Goal: Task Accomplishment & Management: Complete application form

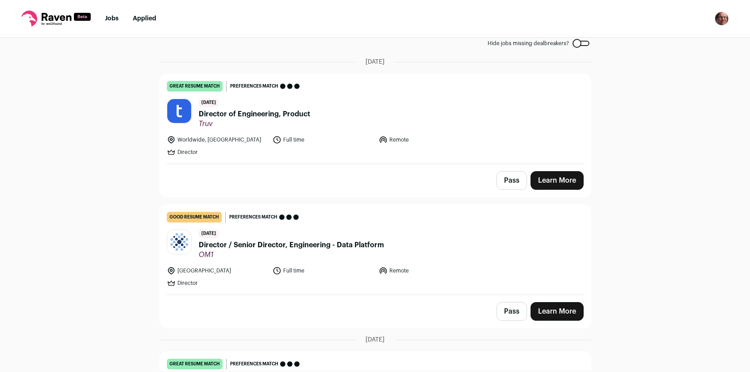
scroll to position [57, 0]
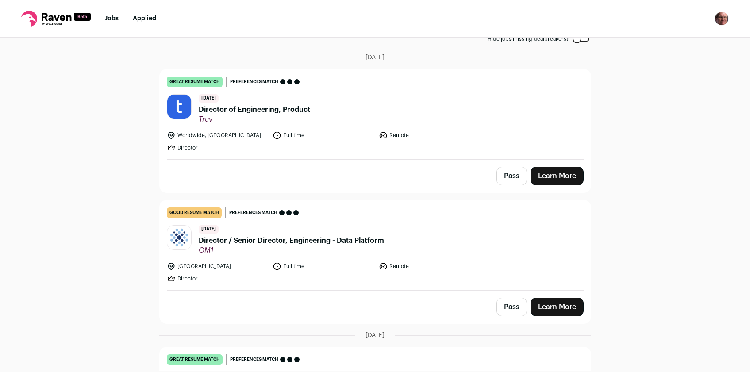
click at [505, 173] on button "Pass" at bounding box center [512, 176] width 31 height 19
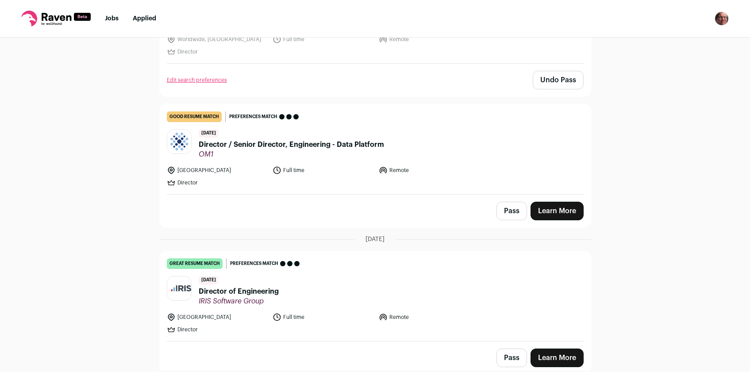
scroll to position [154, 0]
click at [506, 208] on button "Pass" at bounding box center [512, 210] width 31 height 19
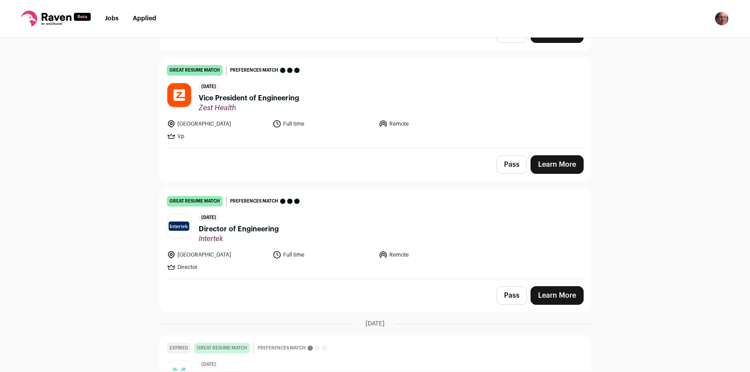
scroll to position [1112, 0]
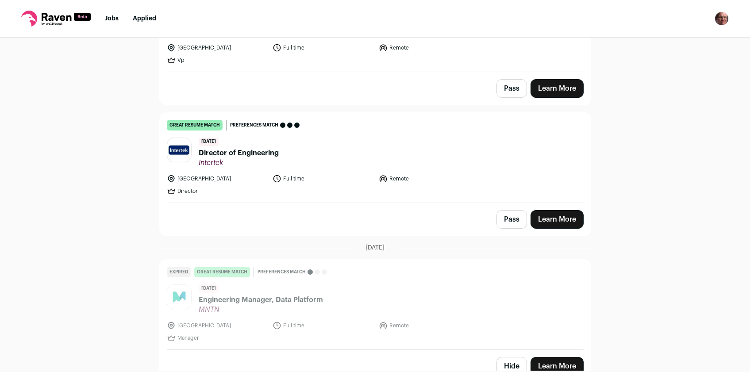
click at [256, 148] on span "Director of Engineering" at bounding box center [239, 153] width 80 height 11
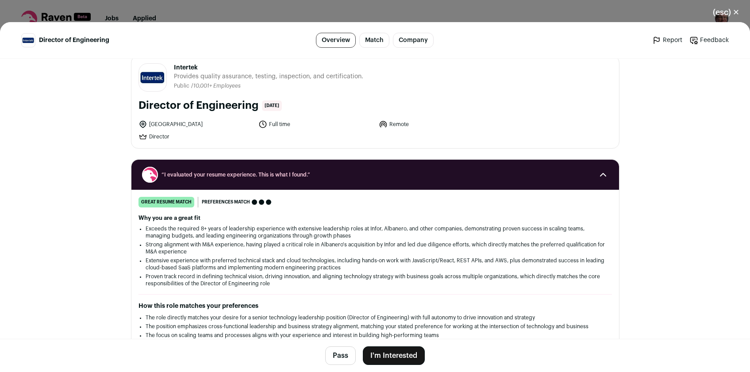
scroll to position [13, 0]
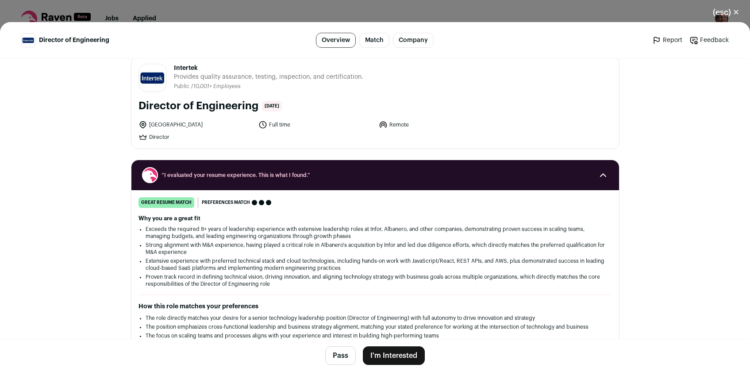
click at [346, 39] on link "Overview" at bounding box center [336, 40] width 40 height 15
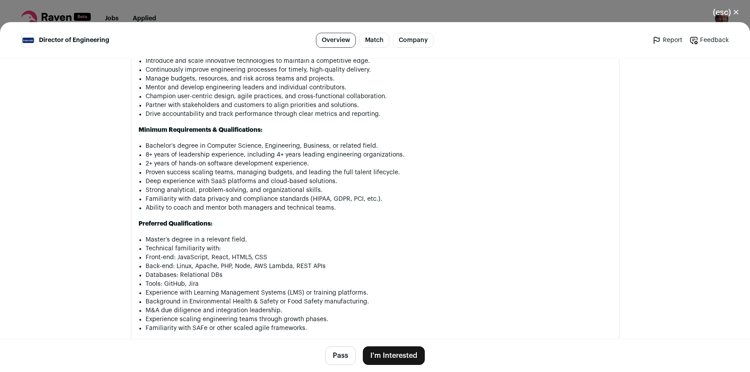
scroll to position [707, 0]
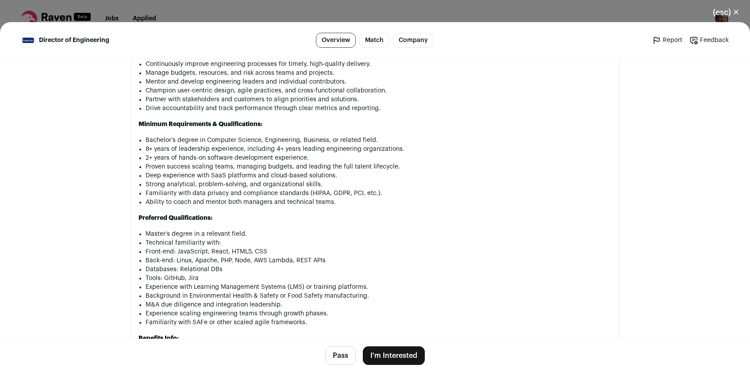
click at [339, 352] on button "Pass" at bounding box center [340, 356] width 31 height 19
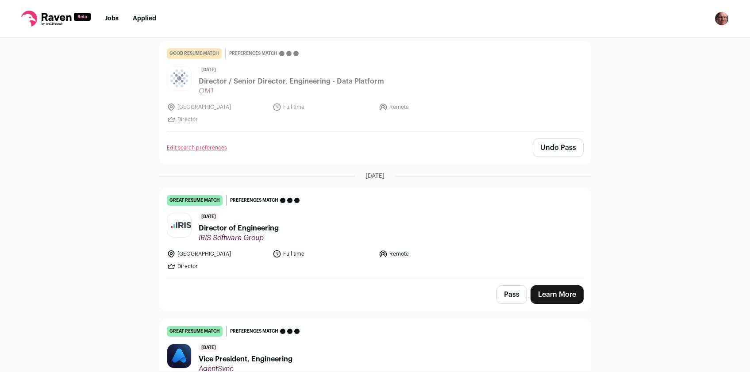
scroll to position [223, 0]
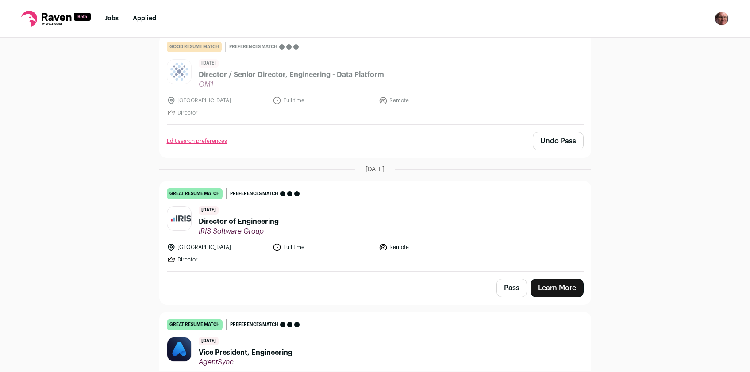
click at [257, 221] on span "Director of Engineering" at bounding box center [239, 221] width 80 height 11
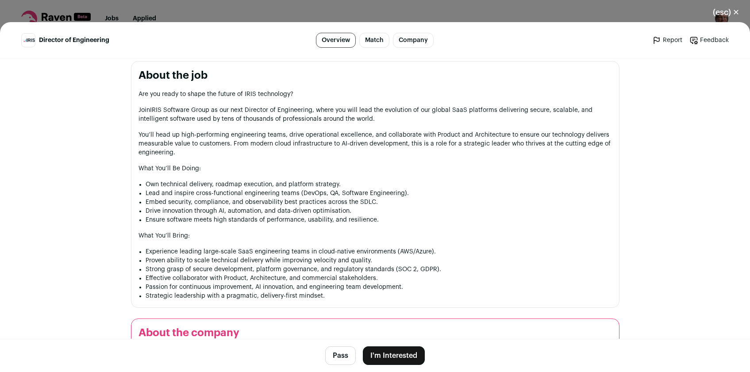
scroll to position [438, 0]
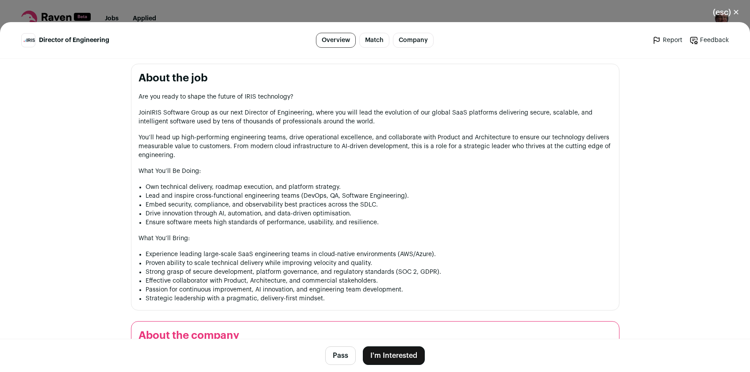
click at [341, 357] on button "Pass" at bounding box center [340, 356] width 31 height 19
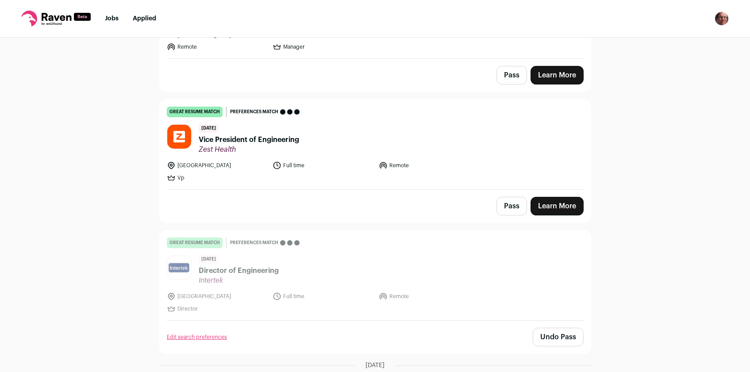
scroll to position [997, 0]
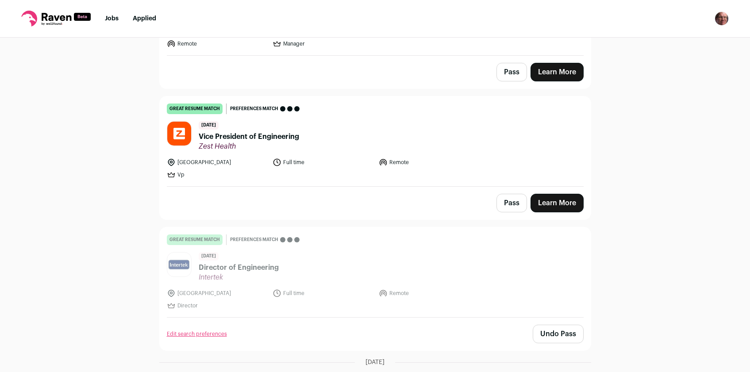
click at [251, 131] on span "Vice President of Engineering" at bounding box center [249, 136] width 100 height 11
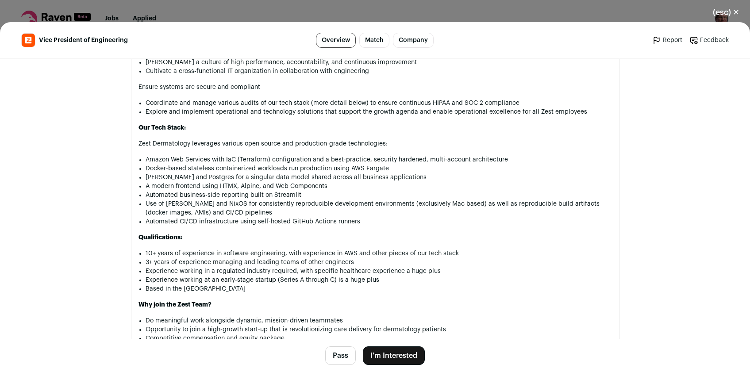
scroll to position [678, 0]
click at [337, 356] on button "Pass" at bounding box center [340, 356] width 31 height 19
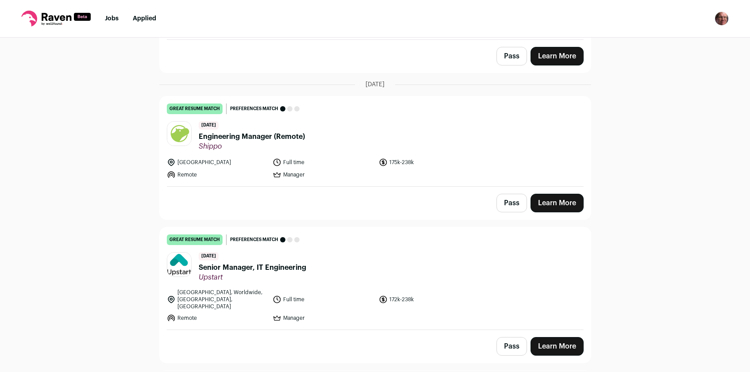
scroll to position [728, 0]
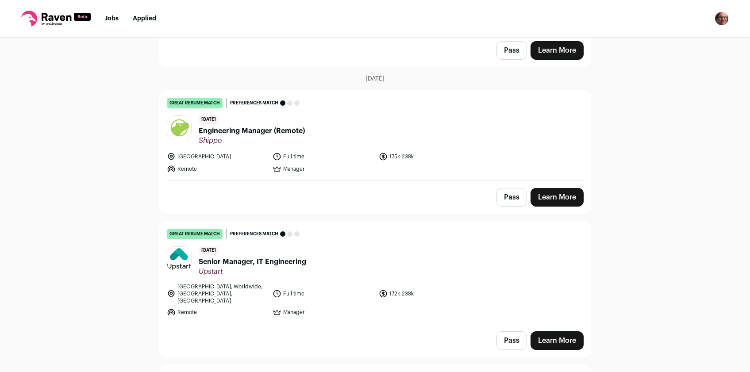
click at [247, 126] on span "Engineering Manager (Remote)" at bounding box center [252, 131] width 106 height 11
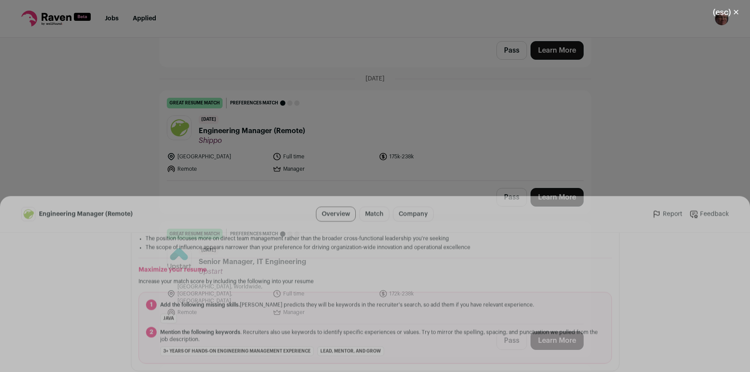
scroll to position [287, 0]
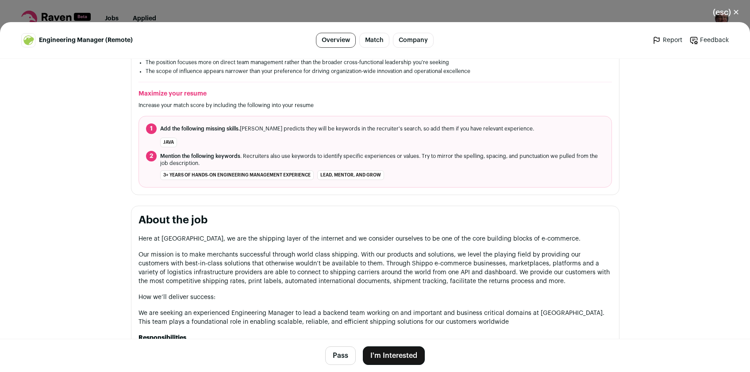
click at [167, 143] on li "Java" at bounding box center [168, 143] width 17 height 10
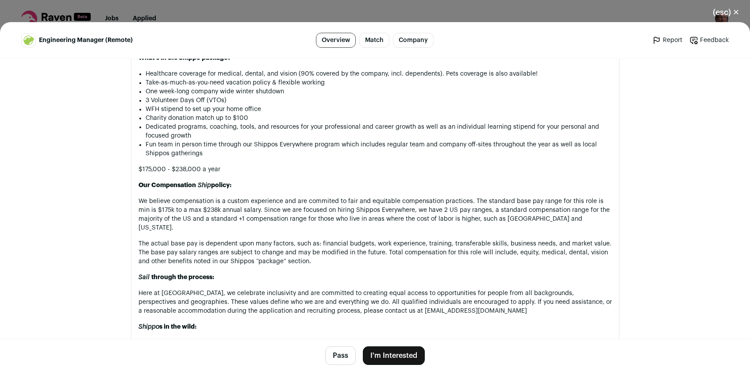
scroll to position [865, 0]
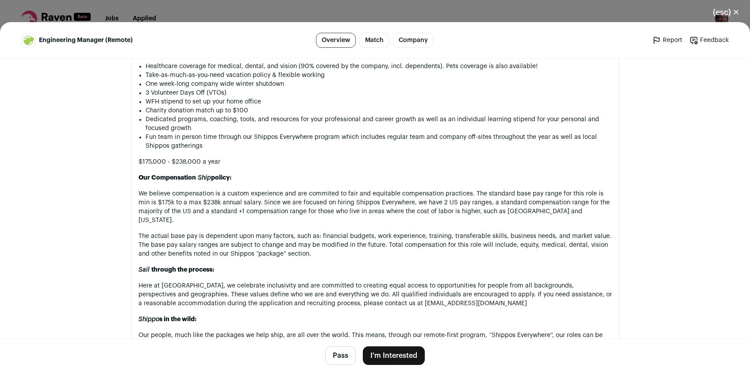
click at [336, 354] on button "Pass" at bounding box center [340, 356] width 31 height 19
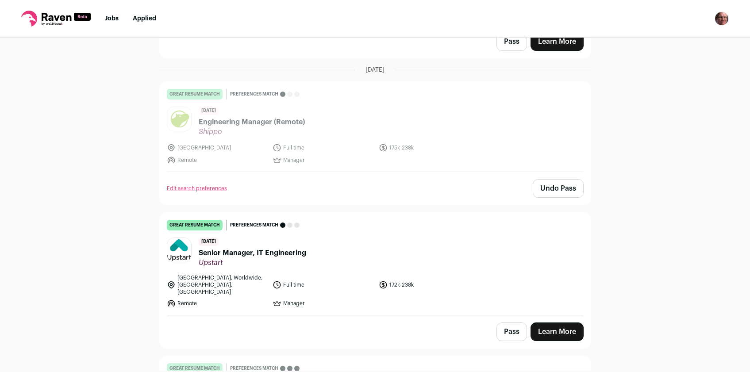
scroll to position [776, 0]
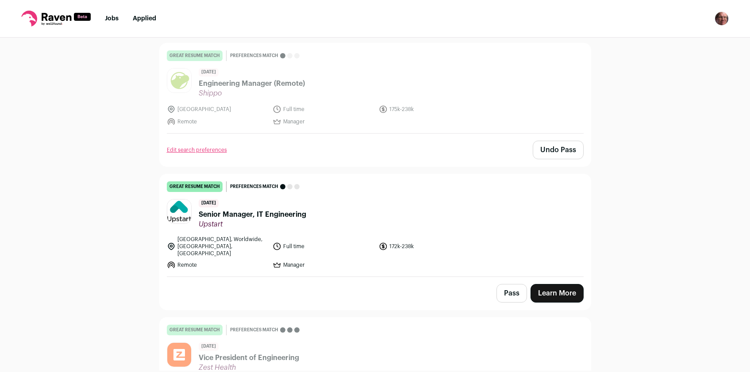
click at [508, 284] on button "Pass" at bounding box center [512, 293] width 31 height 19
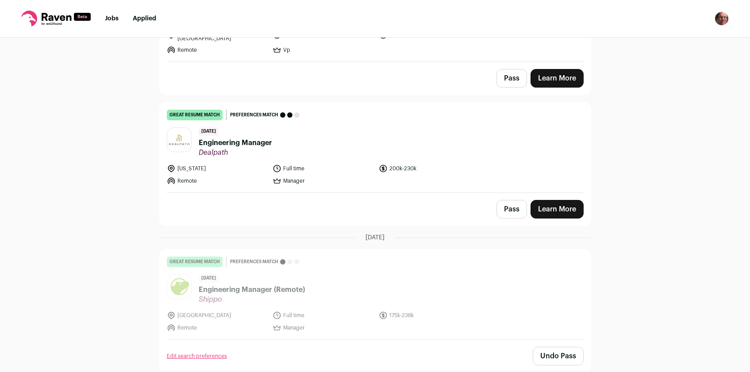
scroll to position [570, 0]
click at [250, 137] on span "Engineering Manager" at bounding box center [235, 142] width 73 height 11
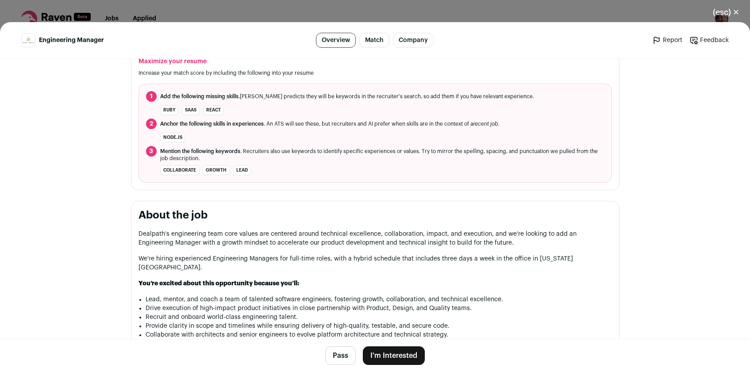
scroll to position [339, 0]
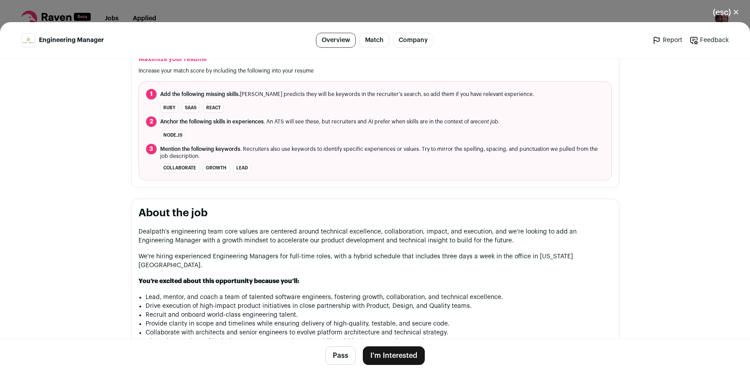
click at [340, 353] on button "Pass" at bounding box center [340, 356] width 31 height 19
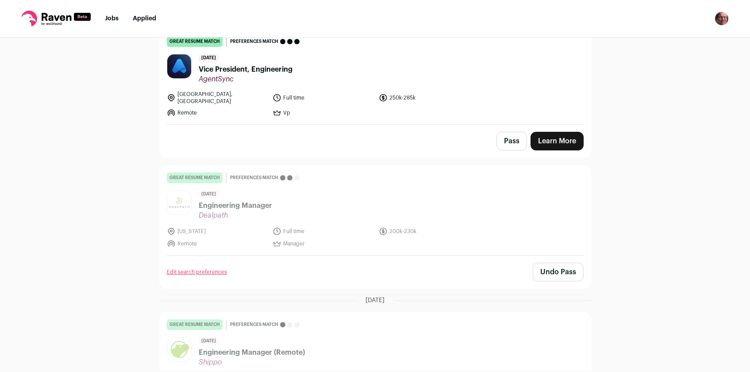
scroll to position [433, 0]
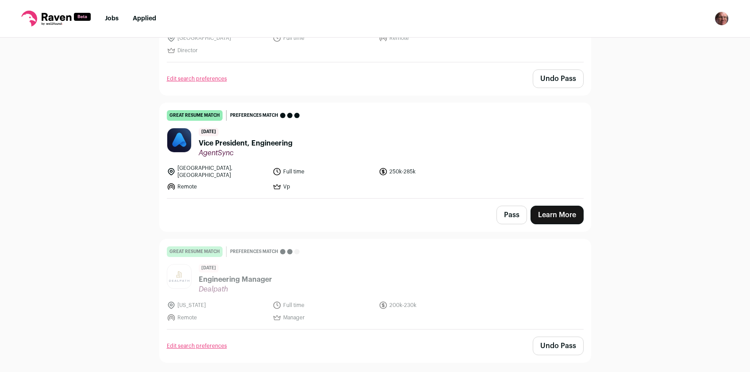
click at [255, 143] on span "Vice President, Engineering" at bounding box center [246, 143] width 94 height 11
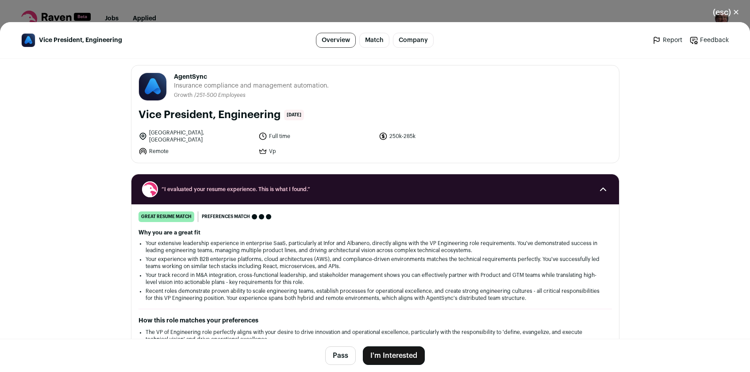
scroll to position [0, 0]
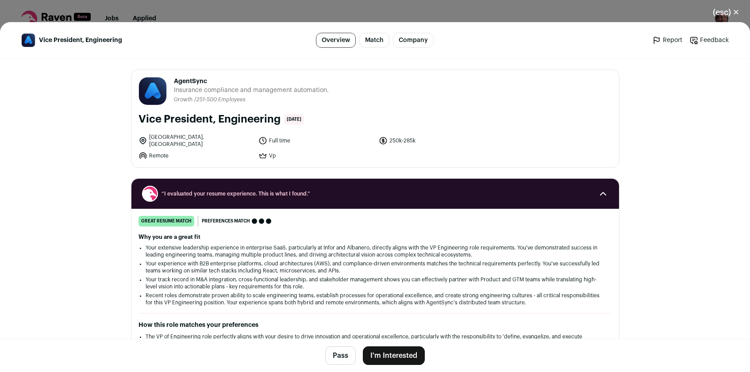
click at [337, 40] on link "Overview" at bounding box center [336, 40] width 40 height 15
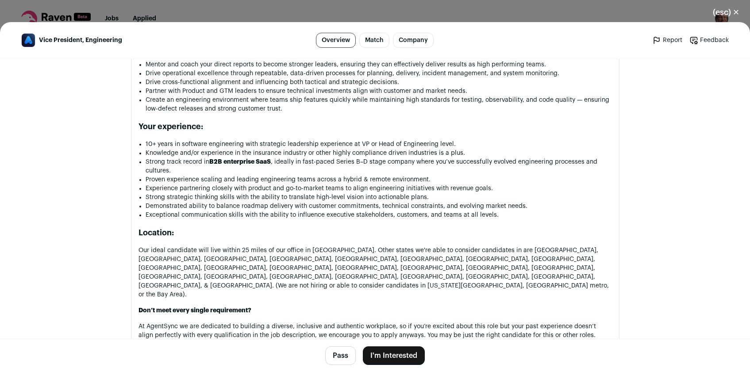
scroll to position [683, 0]
click at [734, 11] on button "(esc) ✕" at bounding box center [727, 12] width 48 height 19
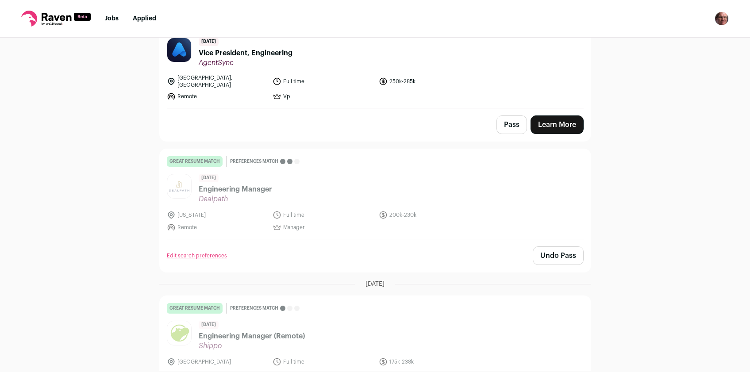
scroll to position [453, 0]
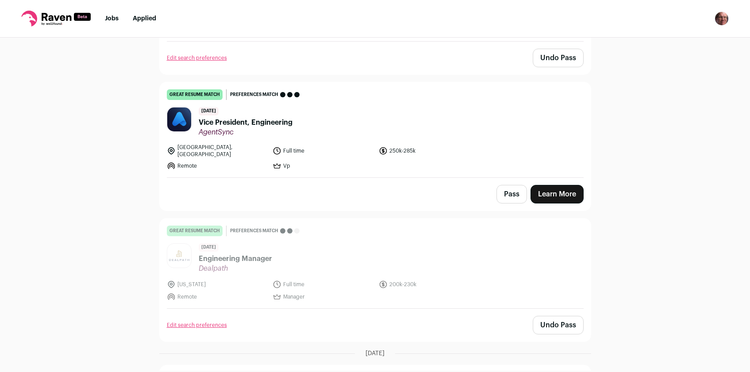
click at [545, 187] on link "Learn More" at bounding box center [557, 194] width 53 height 19
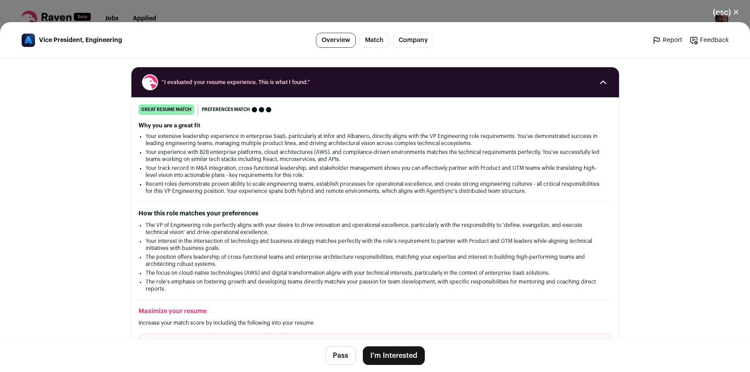
scroll to position [124, 0]
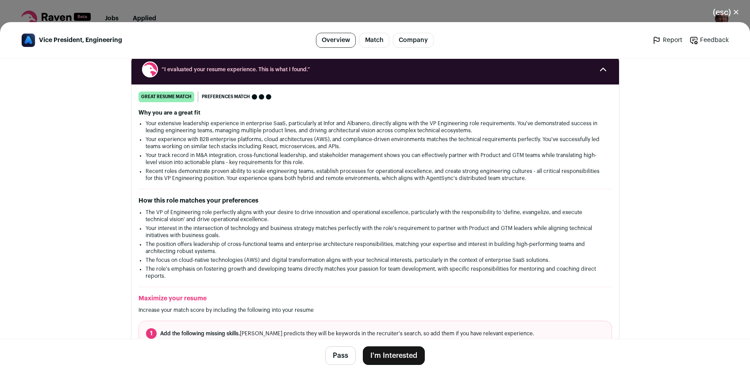
click at [410, 356] on button "I'm Interested" at bounding box center [394, 356] width 62 height 19
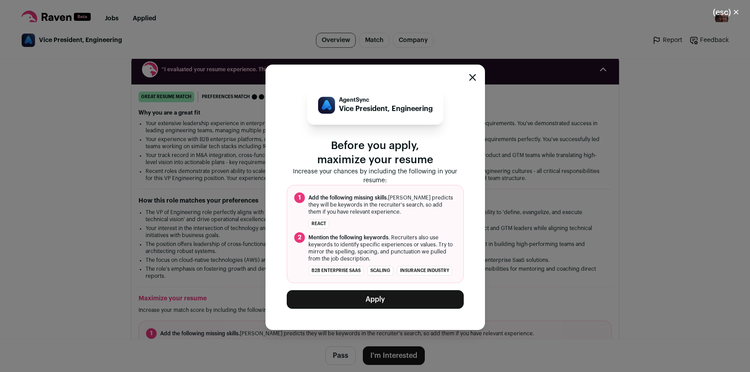
scroll to position [124, 0]
click at [442, 301] on button "Apply" at bounding box center [375, 299] width 177 height 19
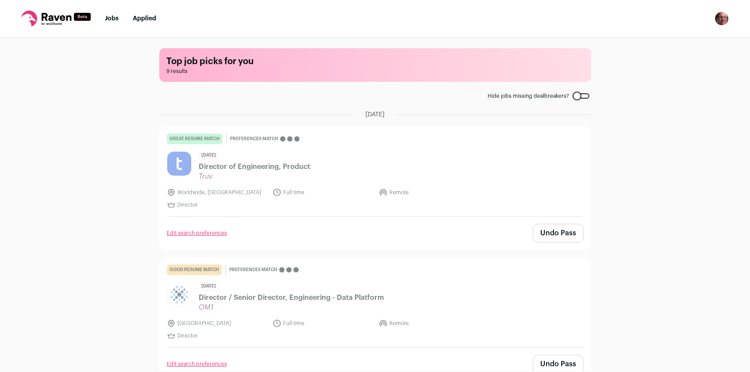
click at [149, 17] on link "Applied" at bounding box center [144, 18] width 23 height 6
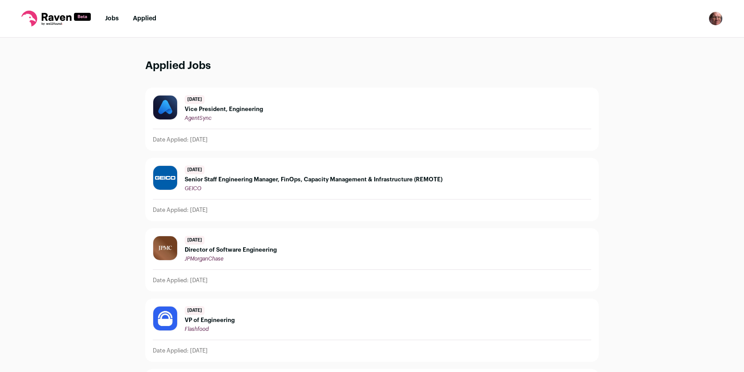
click at [225, 108] on span "Vice President, Engineering" at bounding box center [224, 109] width 78 height 7
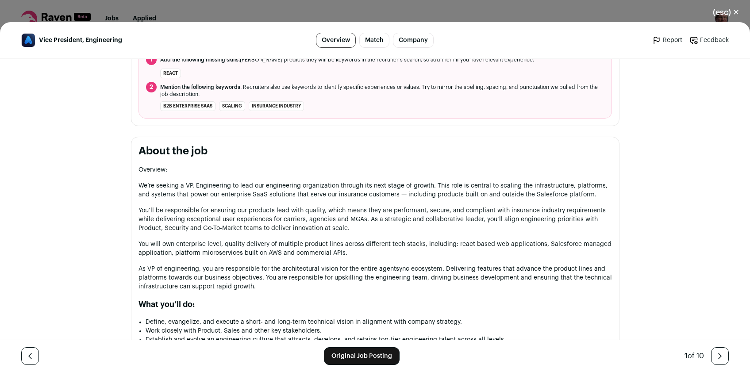
scroll to position [409, 0]
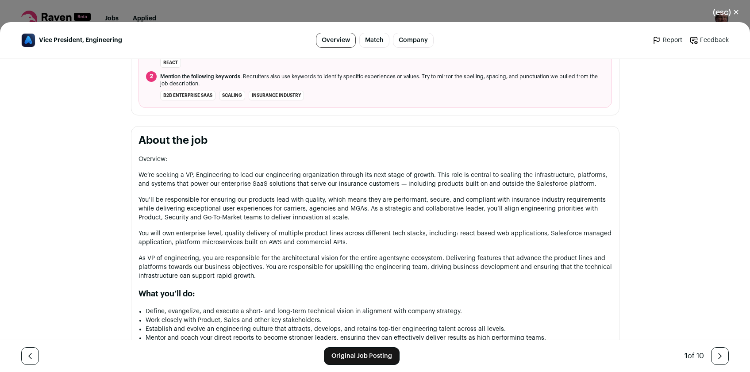
click at [348, 359] on link "Original Job Posting" at bounding box center [362, 357] width 76 height 18
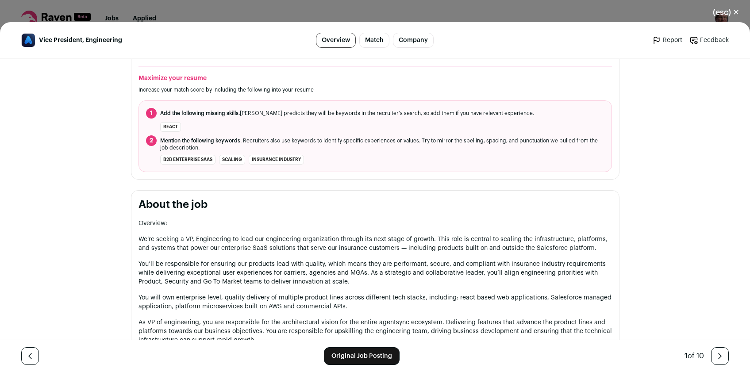
scroll to position [331, 0]
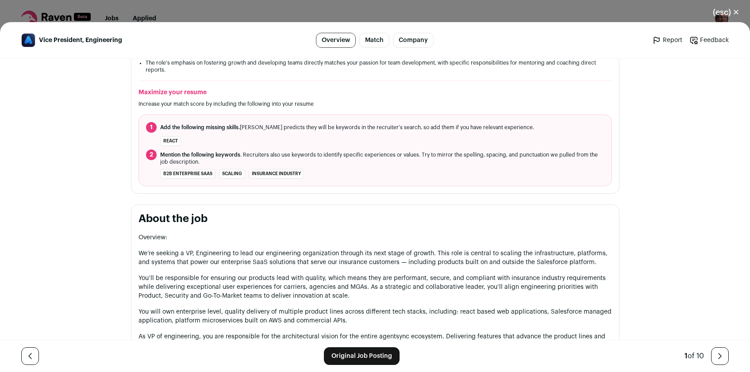
click at [367, 39] on link "Match" at bounding box center [374, 40] width 30 height 15
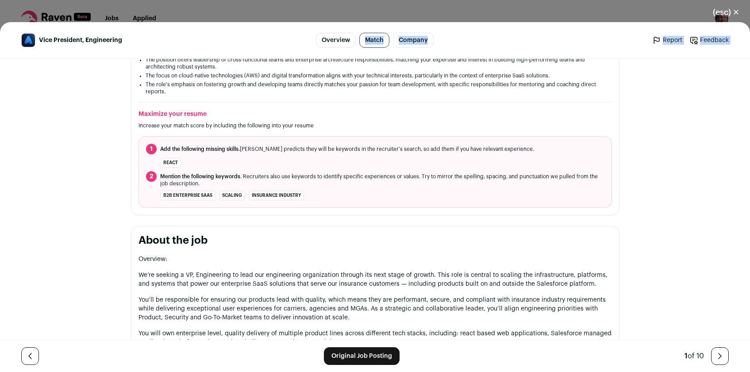
scroll to position [271, 0]
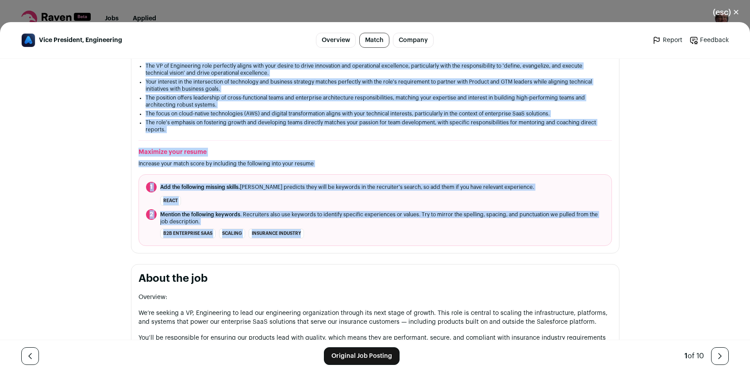
drag, startPoint x: 120, startPoint y: 65, endPoint x: 399, endPoint y: 249, distance: 334.5
copy section "“L ipsumdolo sita consec adipiscing. Elit se doei T incid.” utlab etdolo magna …"
